Goal: Task Accomplishment & Management: Manage account settings

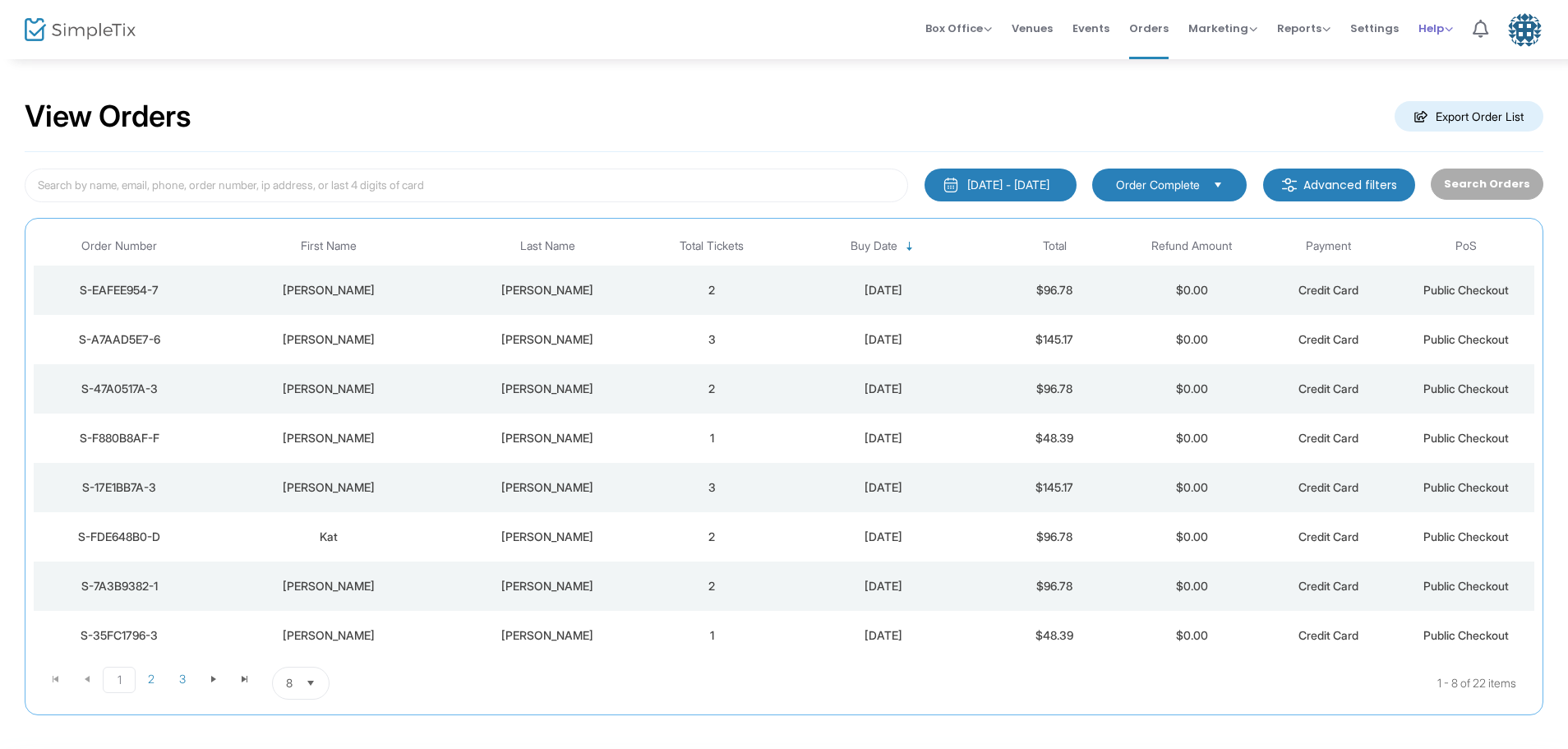
click at [1438, 25] on span "Help" at bounding box center [1435, 28] width 34 height 16
click at [1448, 51] on li "View Docs" at bounding box center [1478, 55] width 121 height 32
click at [1386, 25] on span "Settings" at bounding box center [1374, 28] width 48 height 42
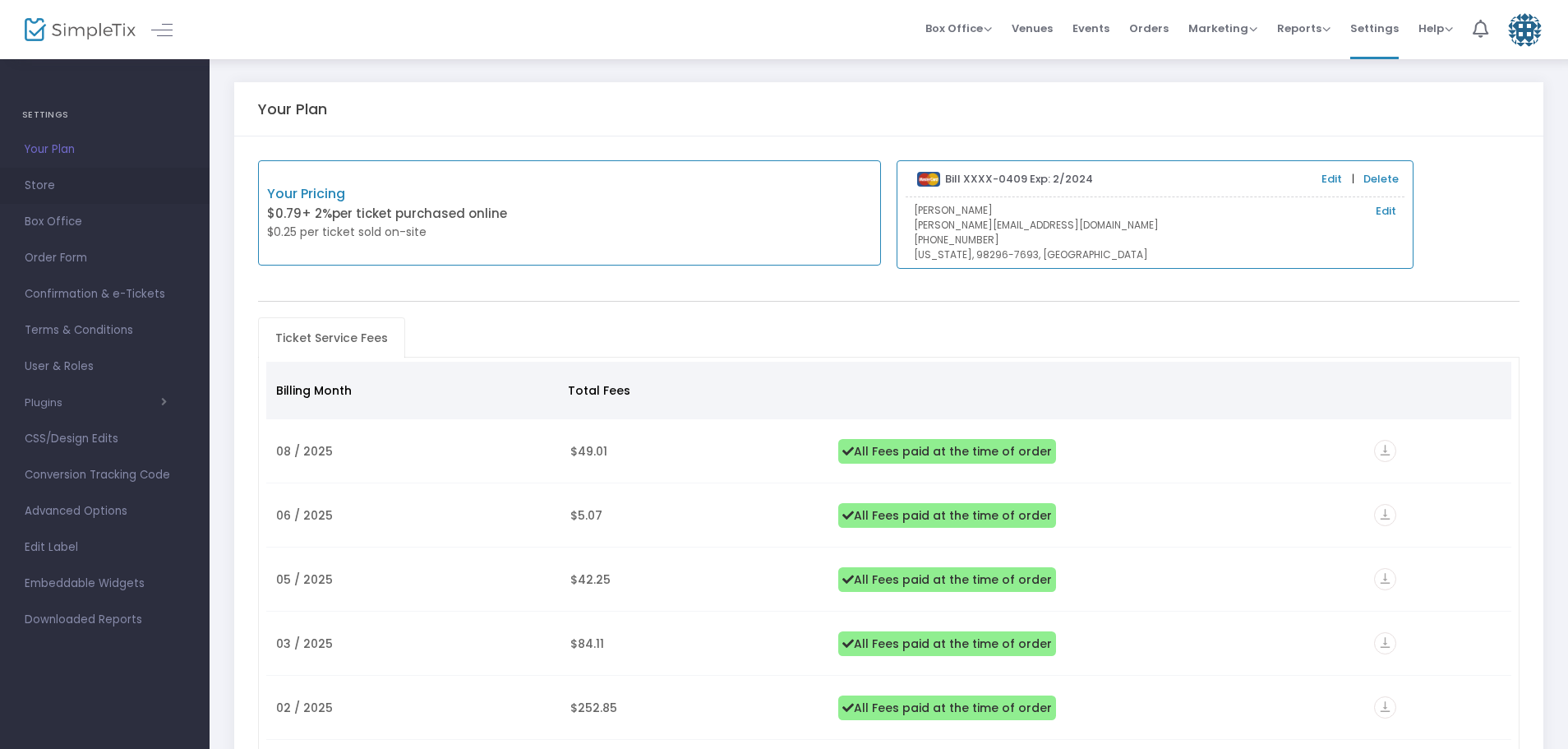
click at [54, 181] on span "Store" at bounding box center [105, 186] width 161 height 22
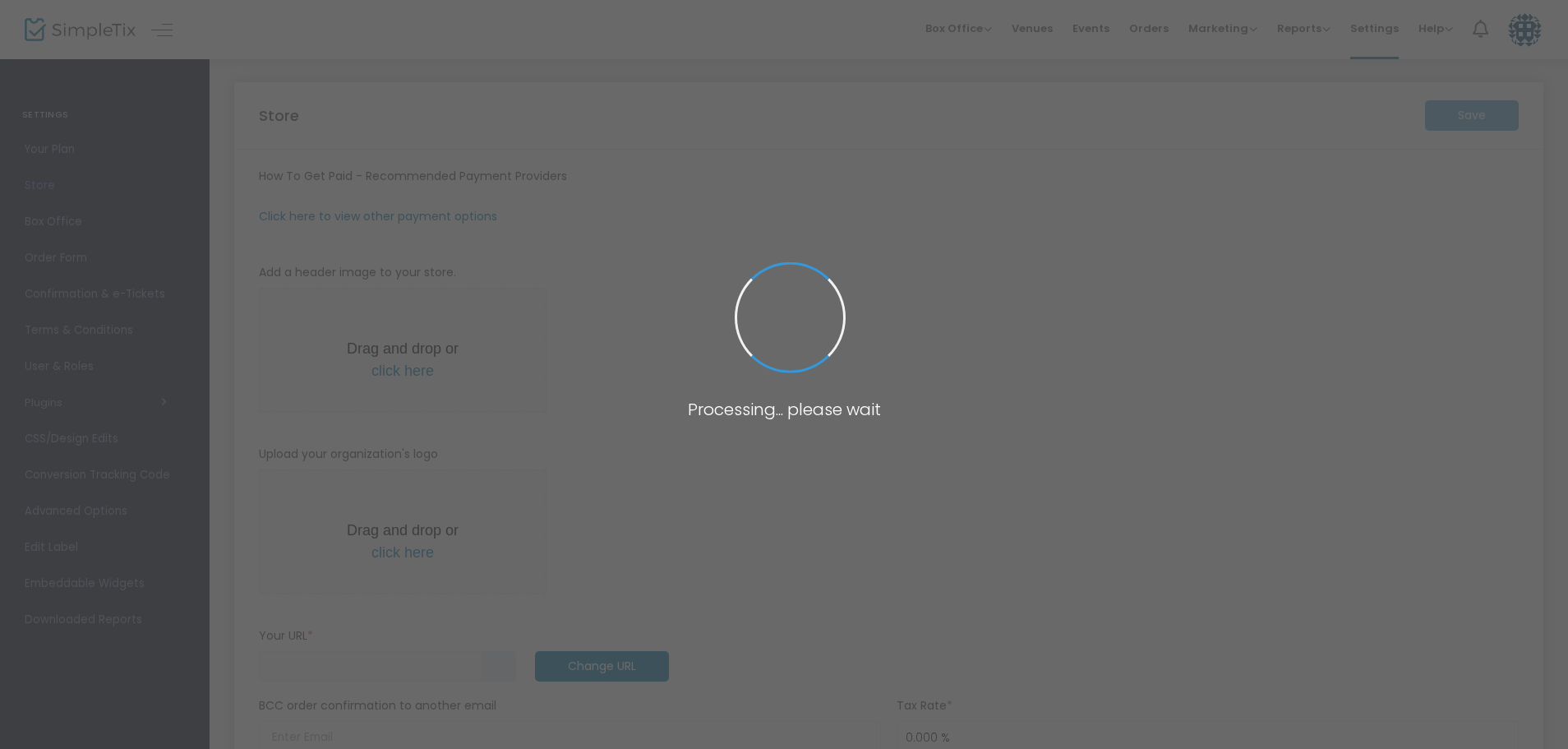
type input "[URL]"
radio input "true"
type input "[PERSON_NAME]"
type input "4253142643"
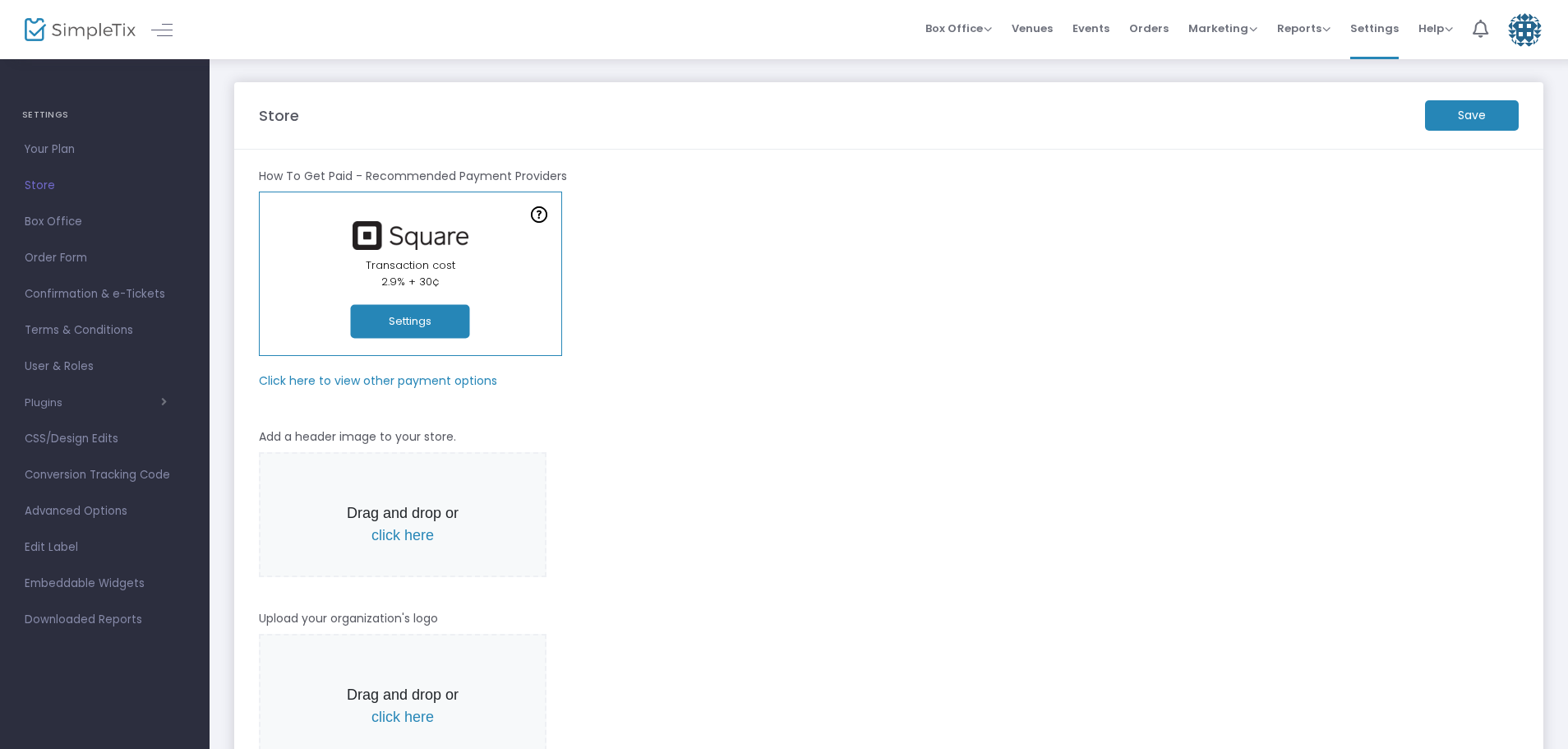
click at [798, 331] on div "Online Orders Transaction cost 2% + 0.79¢ Create a new payment account In-Perso…" at bounding box center [889, 274] width 1276 height 165
